Goal: Task Accomplishment & Management: Manage account settings

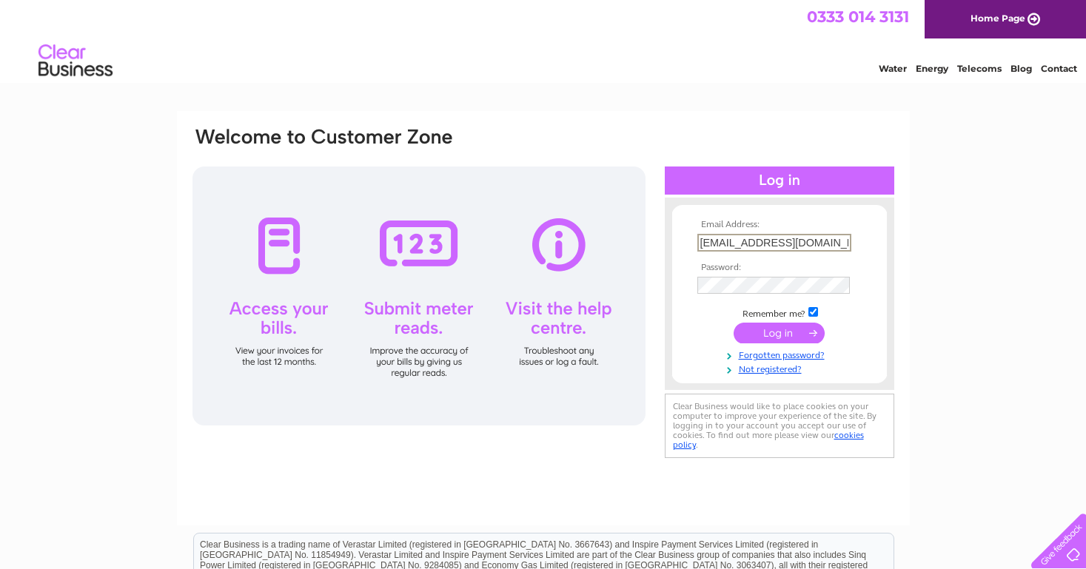
type input "centralhotel1@yahoo.com"
click at [779, 332] on input "submit" at bounding box center [779, 333] width 91 height 21
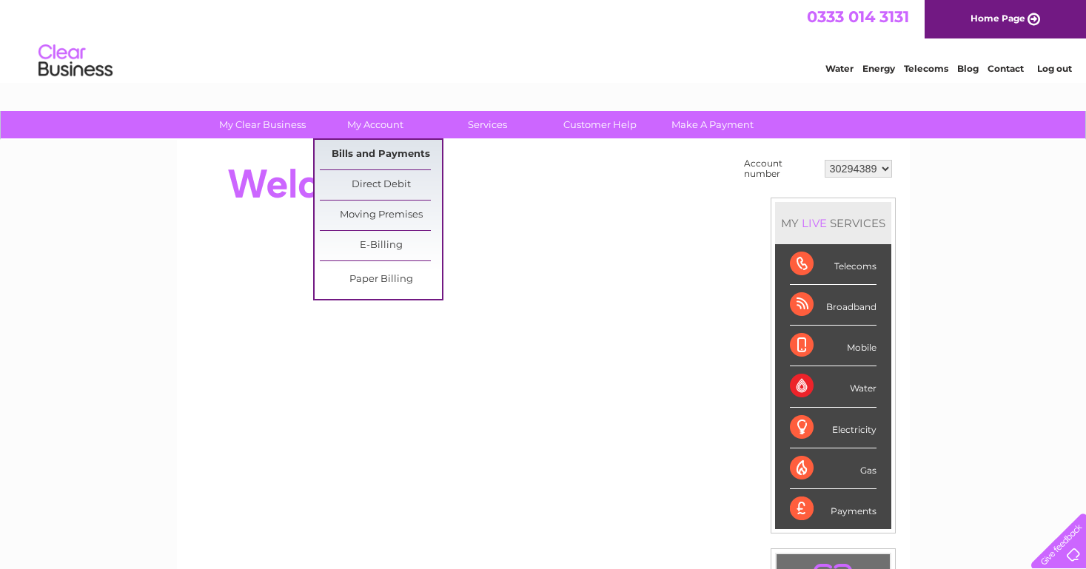
click at [366, 159] on link "Bills and Payments" at bounding box center [381, 155] width 122 height 30
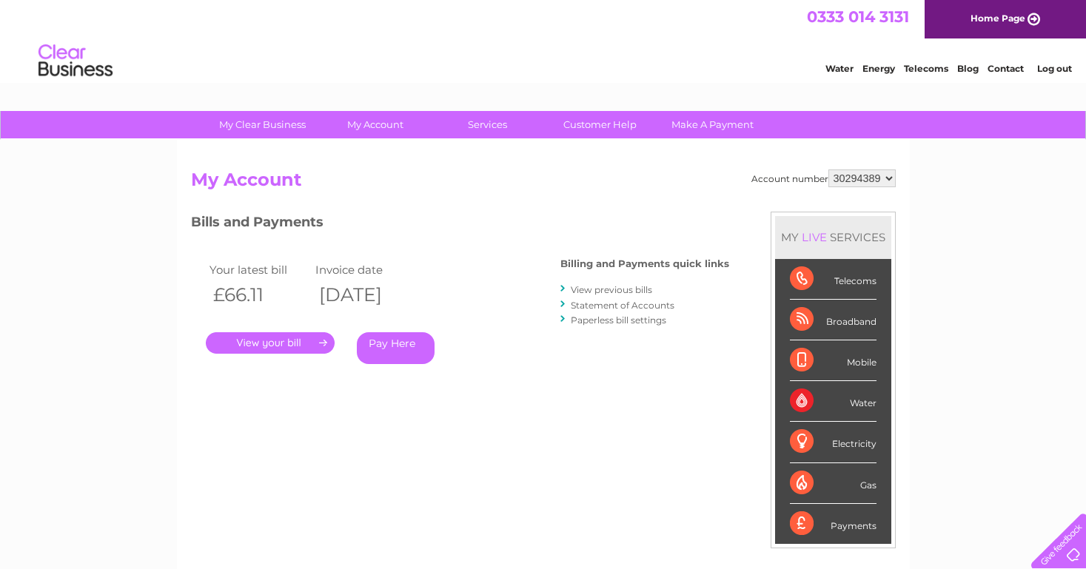
click at [296, 337] on link "." at bounding box center [270, 342] width 129 height 21
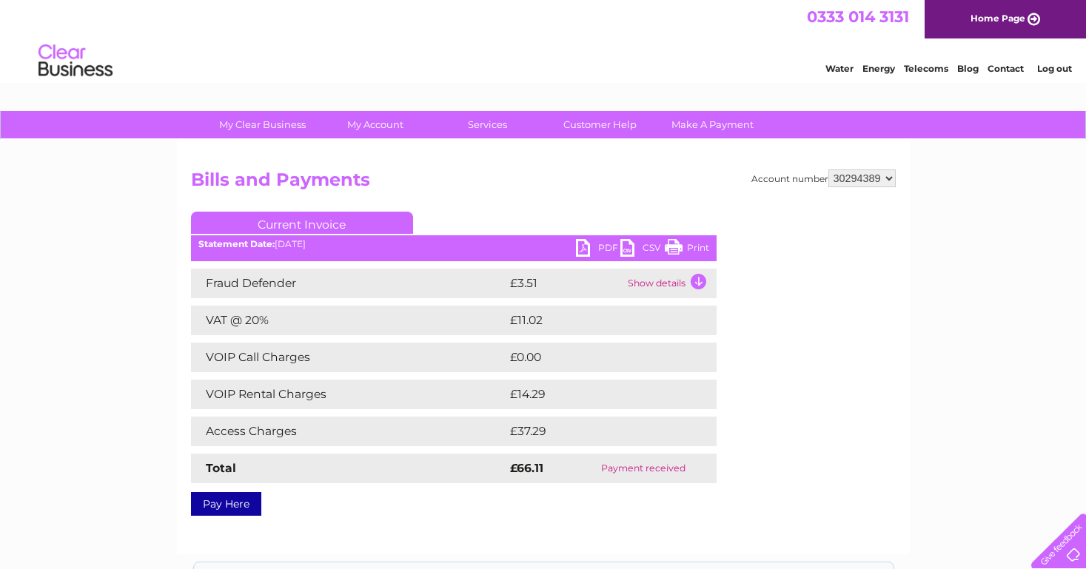
click at [599, 247] on link "PDF" at bounding box center [598, 249] width 44 height 21
click at [595, 121] on link "Customer Help" at bounding box center [600, 124] width 122 height 27
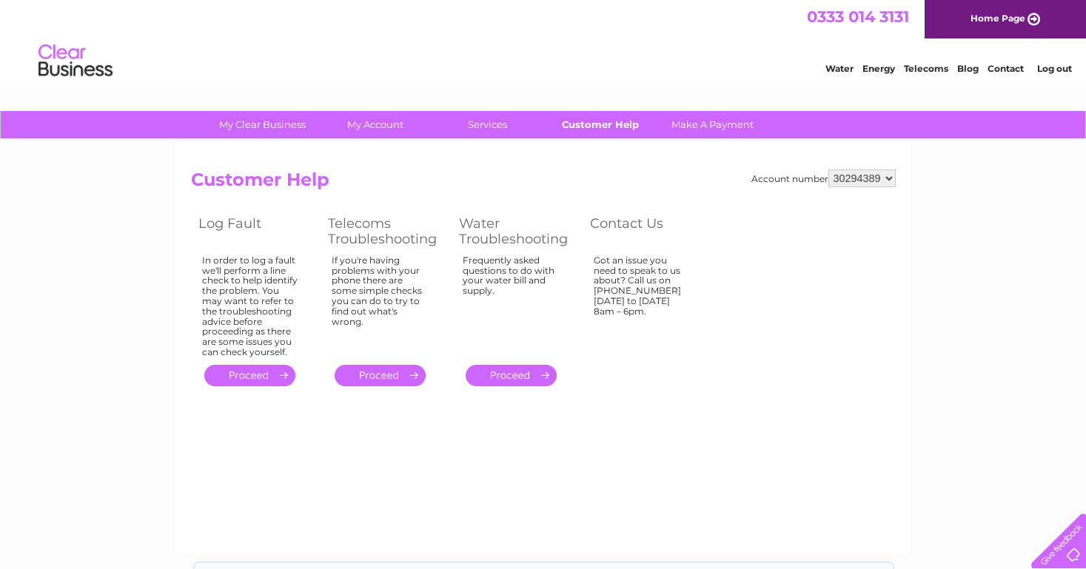
click at [622, 124] on link "Customer Help" at bounding box center [600, 124] width 122 height 27
click at [720, 264] on div "Account number 30294389 Customer Help Log Fault Telecoms Troubleshooting Water …" at bounding box center [543, 280] width 705 height 221
click at [969, 26] on link "Home Page" at bounding box center [1005, 19] width 161 height 39
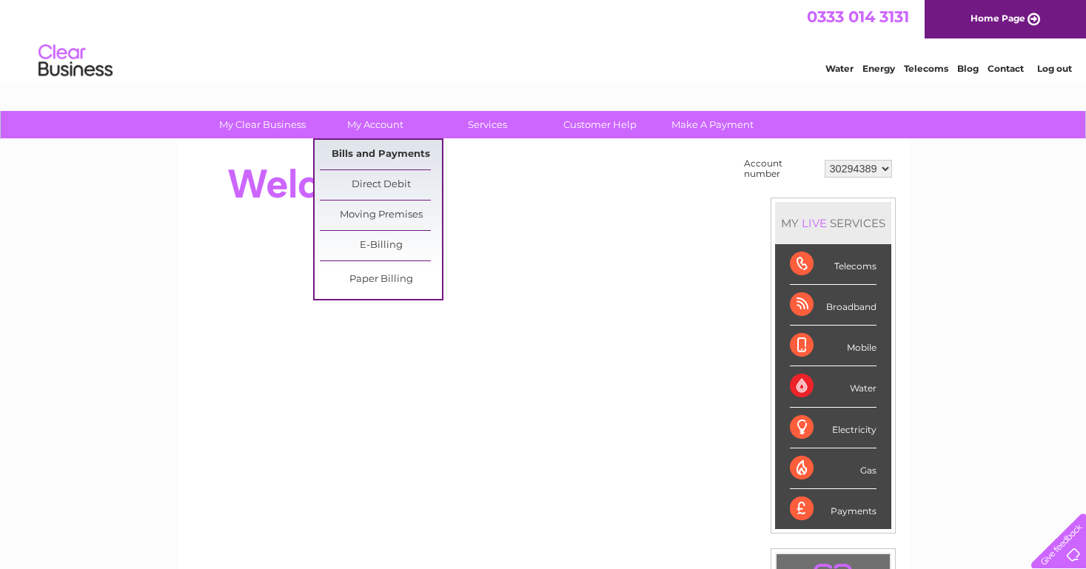
click at [366, 160] on link "Bills and Payments" at bounding box center [381, 155] width 122 height 30
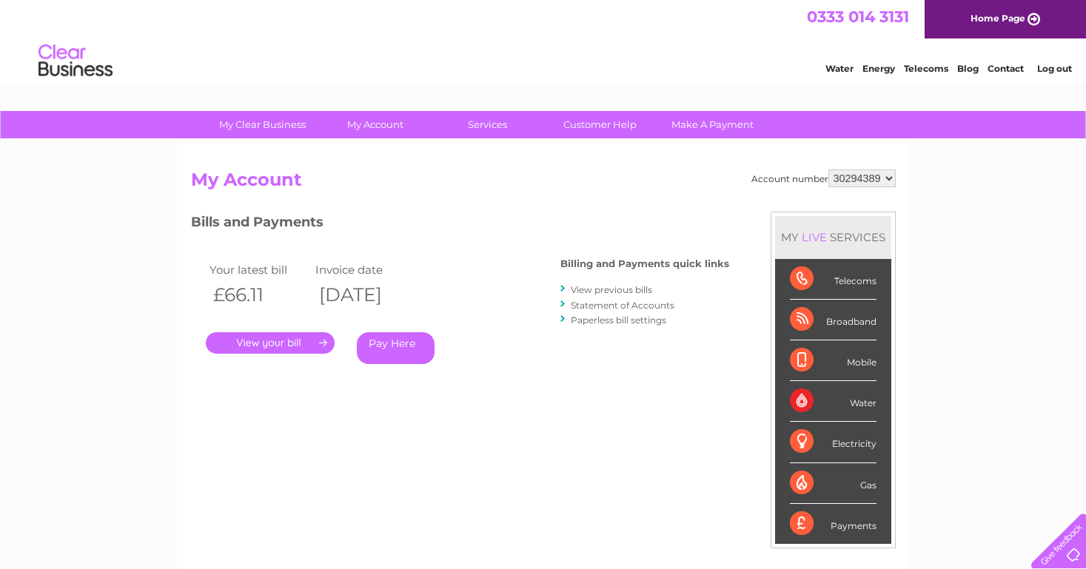
click at [291, 344] on link "." at bounding box center [270, 342] width 129 height 21
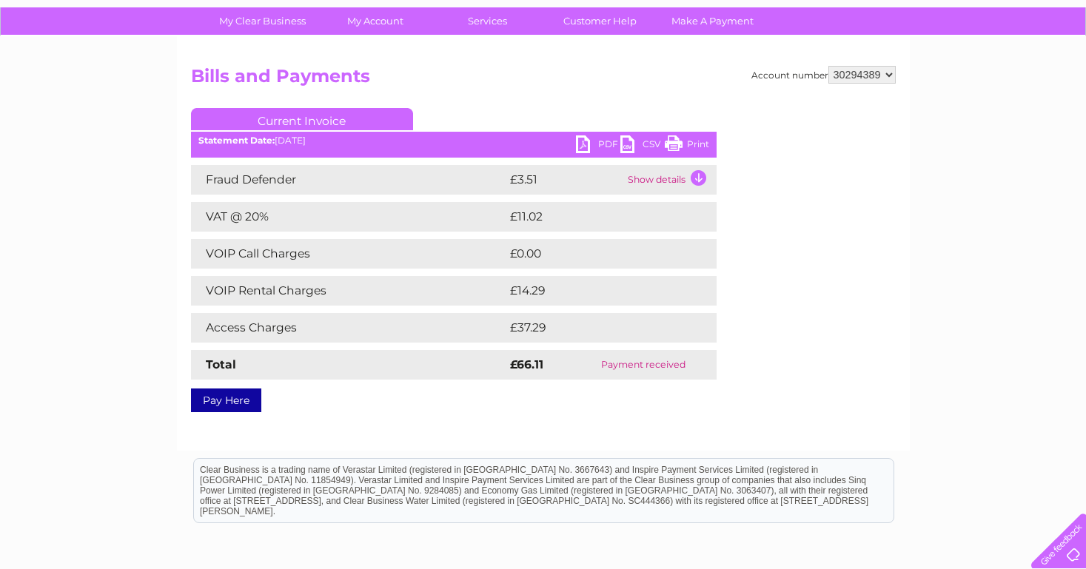
scroll to position [103, 0]
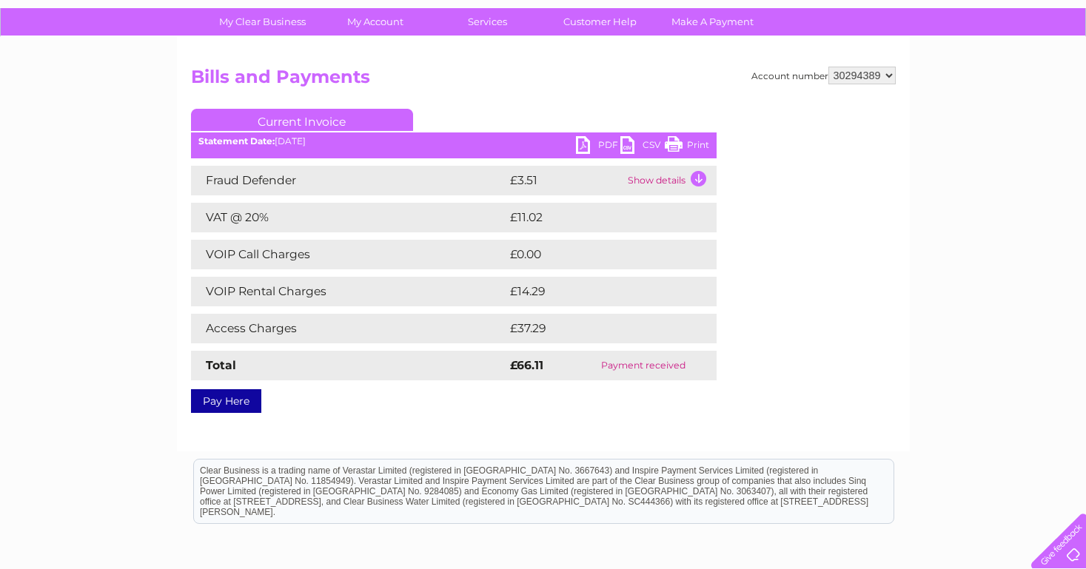
click at [308, 118] on link "Current Invoice" at bounding box center [302, 120] width 222 height 22
click at [300, 150] on div "PDF CSV Print Statement Date: 09/09/2025" at bounding box center [454, 147] width 526 height 22
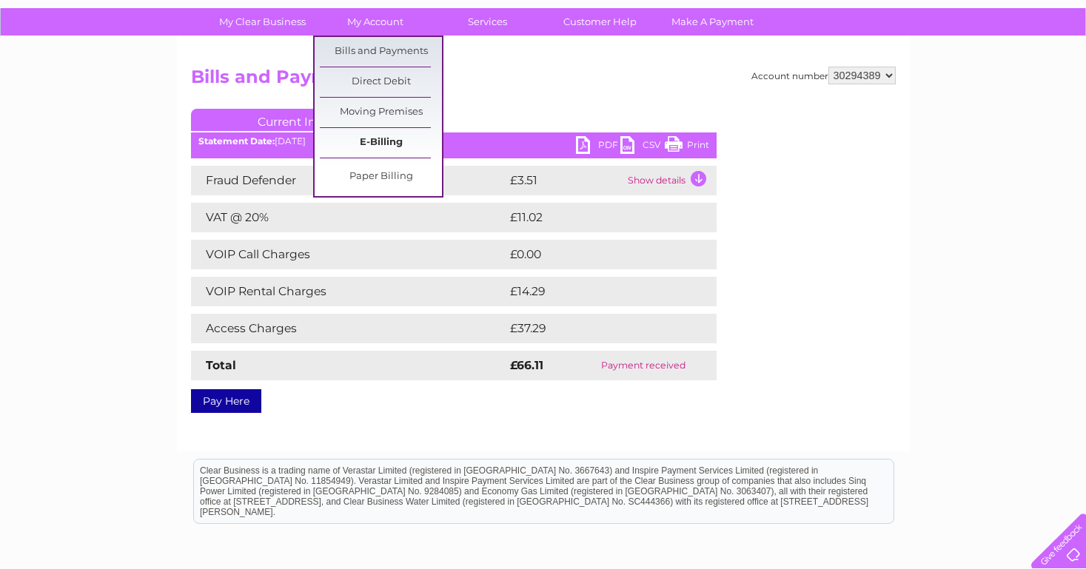
click at [388, 150] on link "E-Billing" at bounding box center [381, 143] width 122 height 30
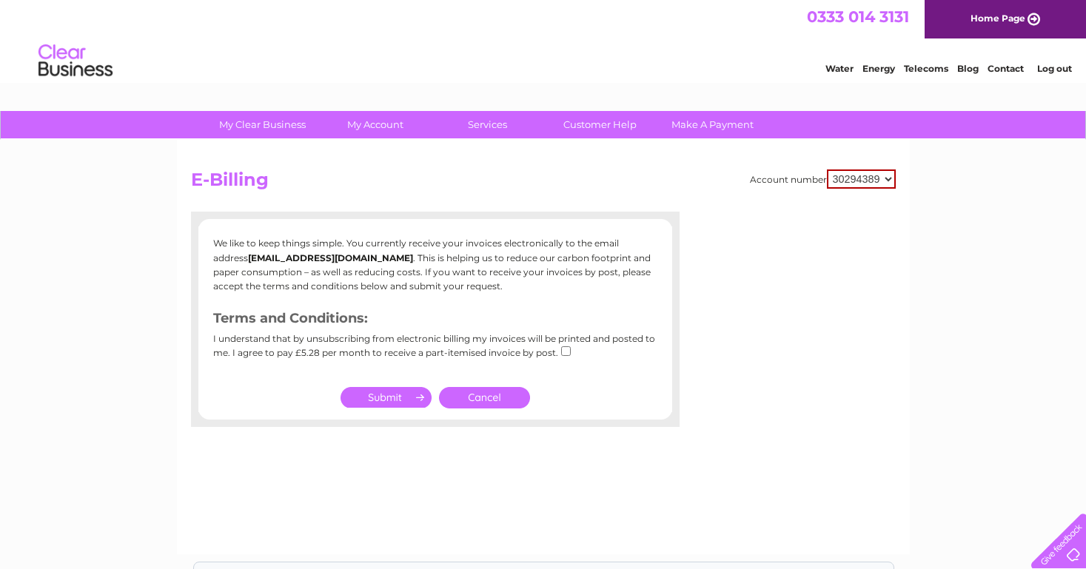
click at [399, 399] on input "submit" at bounding box center [386, 397] width 91 height 21
click at [498, 395] on link "Cancel" at bounding box center [484, 397] width 91 height 21
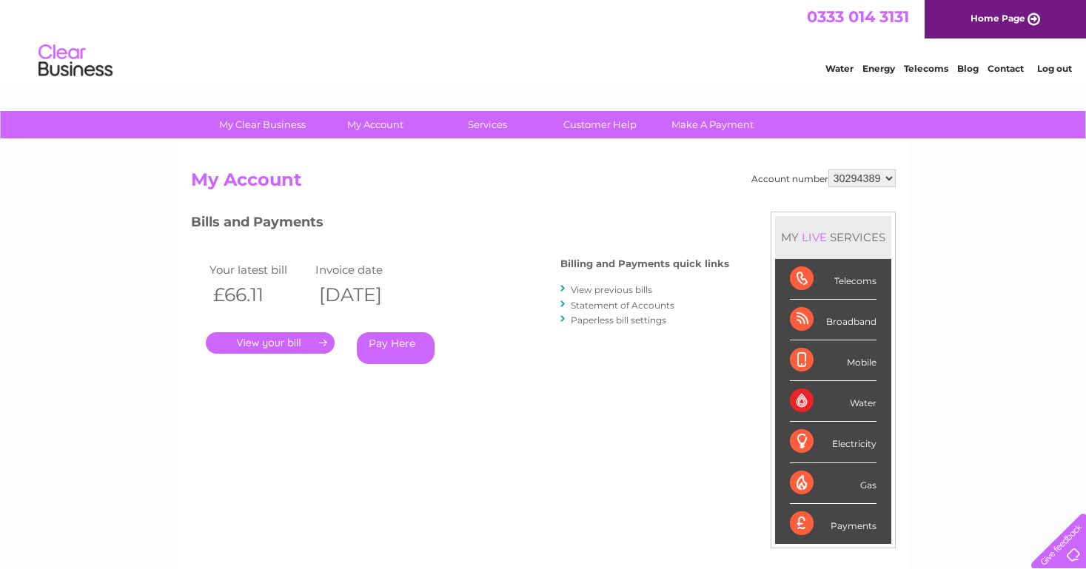
click at [597, 291] on link "View previous bills" at bounding box center [611, 289] width 81 height 11
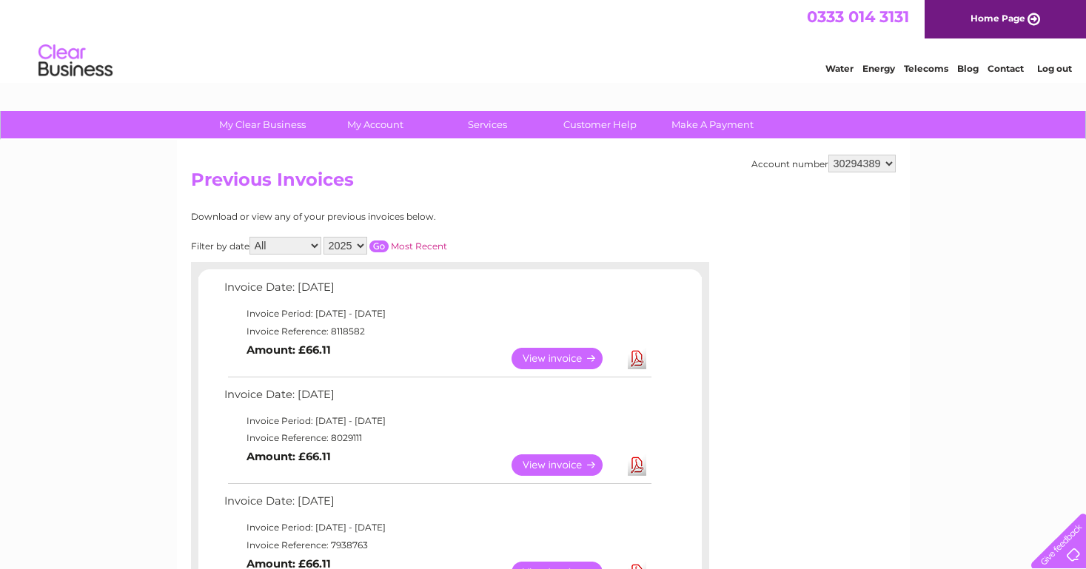
click at [572, 462] on link "View" at bounding box center [566, 465] width 109 height 21
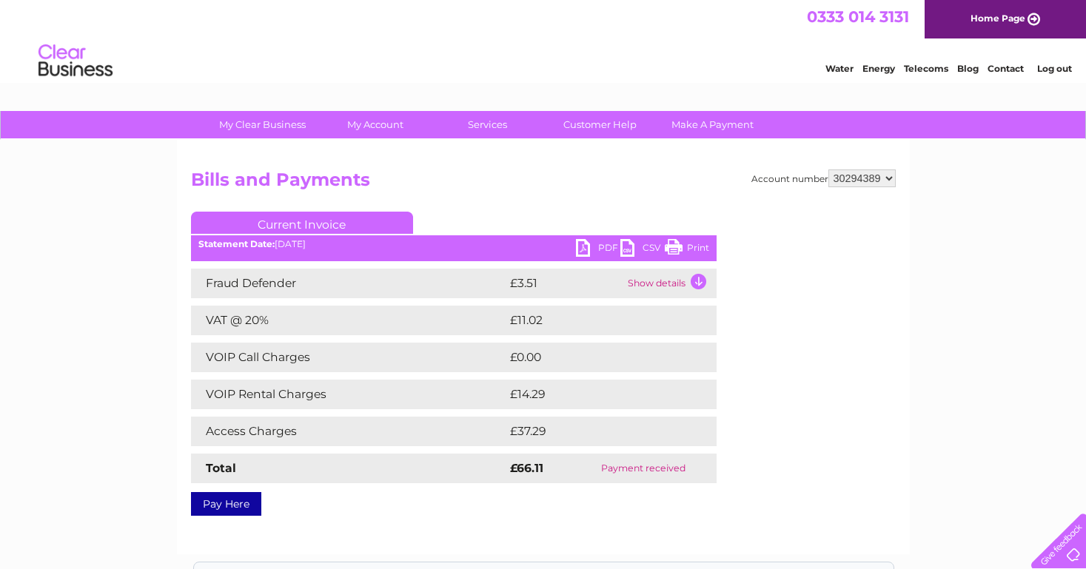
click at [596, 248] on link "PDF" at bounding box center [598, 249] width 44 height 21
